Goal: Information Seeking & Learning: Learn about a topic

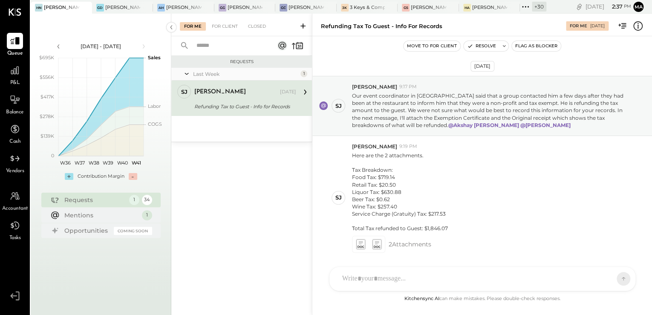
scroll to position [29, 0]
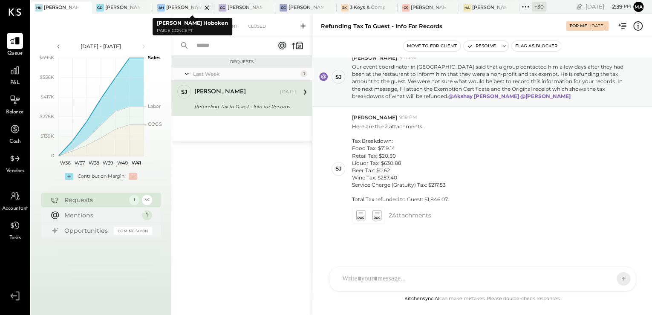
click at [172, 7] on div "[PERSON_NAME] Hoboken" at bounding box center [183, 7] width 35 height 7
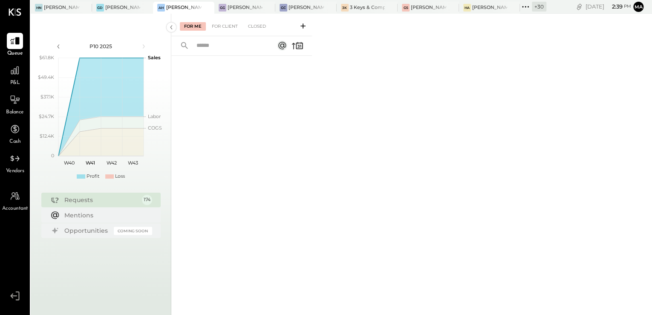
drag, startPoint x: 292, startPoint y: 227, endPoint x: 318, endPoint y: 226, distance: 26.9
click at [294, 228] on div at bounding box center [241, 174] width 141 height 237
click at [12, 80] on span "P&L" at bounding box center [15, 83] width 10 height 8
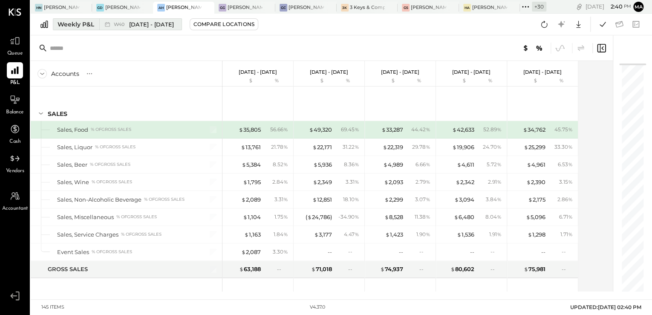
click at [149, 26] on span "[DATE] - [DATE]" at bounding box center [151, 24] width 45 height 8
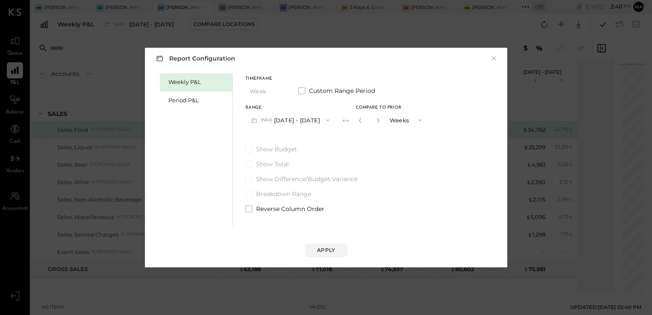
drag, startPoint x: 207, startPoint y: 101, endPoint x: 236, endPoint y: 107, distance: 29.4
click at [208, 101] on div "Period P&L" at bounding box center [198, 100] width 60 height 8
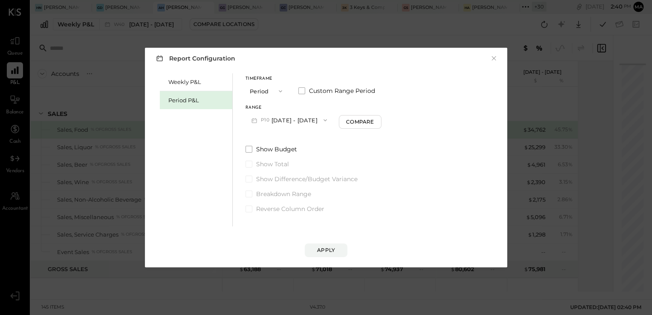
click at [309, 124] on button "P10 [DATE] - [DATE]" at bounding box center [288, 120] width 87 height 16
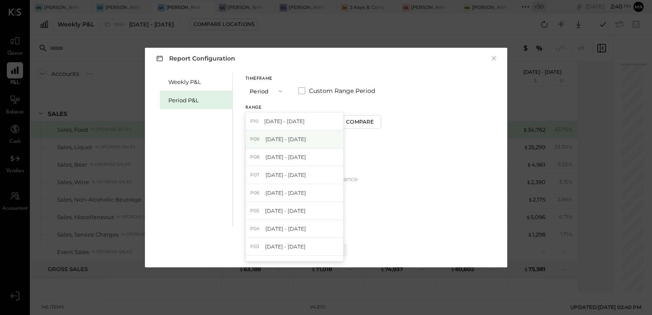
click at [298, 135] on div "P09 [DATE] - [DATE]" at bounding box center [294, 139] width 97 height 18
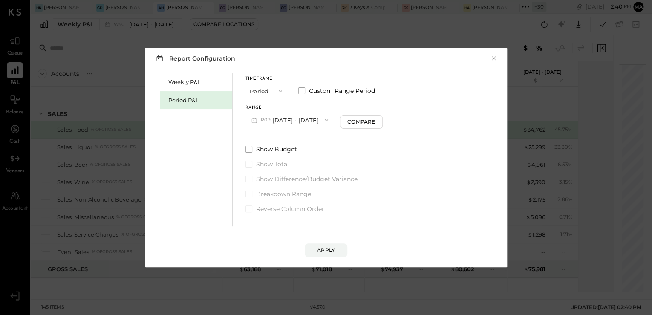
drag, startPoint x: 324, startPoint y: 249, endPoint x: 0, endPoint y: 1, distance: 407.7
click at [324, 249] on div "Apply" at bounding box center [326, 249] width 18 height 7
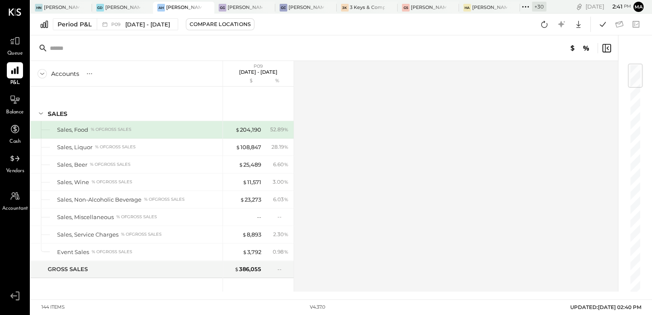
drag, startPoint x: 429, startPoint y: 281, endPoint x: 443, endPoint y: 272, distance: 16.3
click at [432, 280] on div "Accounts S % GL P09 [DATE] - [DATE] $ % SALES Sales, Food % of GROSS SALES Sale…" at bounding box center [325, 176] width 589 height 231
click at [601, 27] on icon at bounding box center [602, 24] width 11 height 11
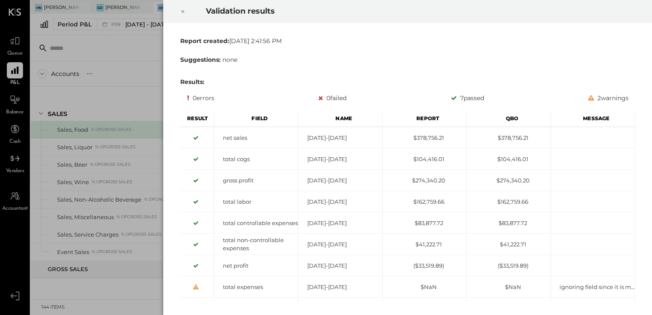
click at [617, 51] on div "Report created: [DATE] 2:41:56 PM Suggestions: none Results: 0 errors 0 failed …" at bounding box center [408, 168] width 462 height 271
click at [179, 11] on div at bounding box center [182, 12] width 19 height 24
